Goal: Find specific page/section: Find specific page/section

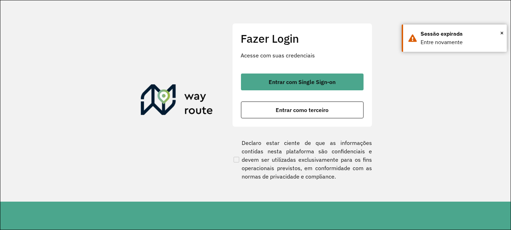
click at [277, 110] on span "Entrar como terceiro" at bounding box center [302, 110] width 53 height 6
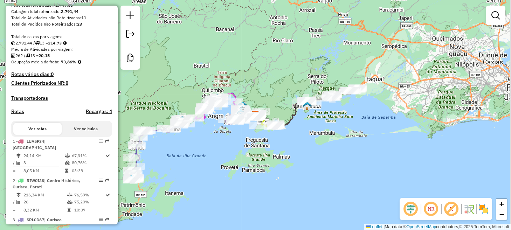
scroll to position [140, 0]
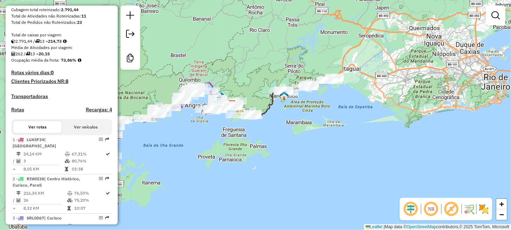
drag, startPoint x: 271, startPoint y: 47, endPoint x: 264, endPoint y: 175, distance: 128.1
click at [265, 174] on div "Janela de atendimento Grade de atendimento Capacidade Transportadoras Veículos …" at bounding box center [255, 115] width 511 height 230
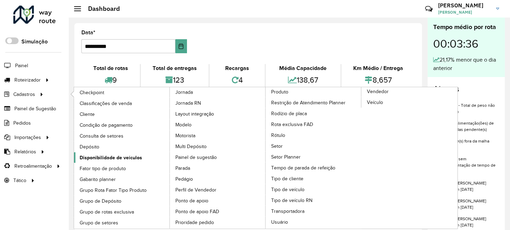
click at [109, 156] on span "Disponibilidade de veículos" at bounding box center [111, 157] width 62 height 7
